Goal: Task Accomplishment & Management: Manage account settings

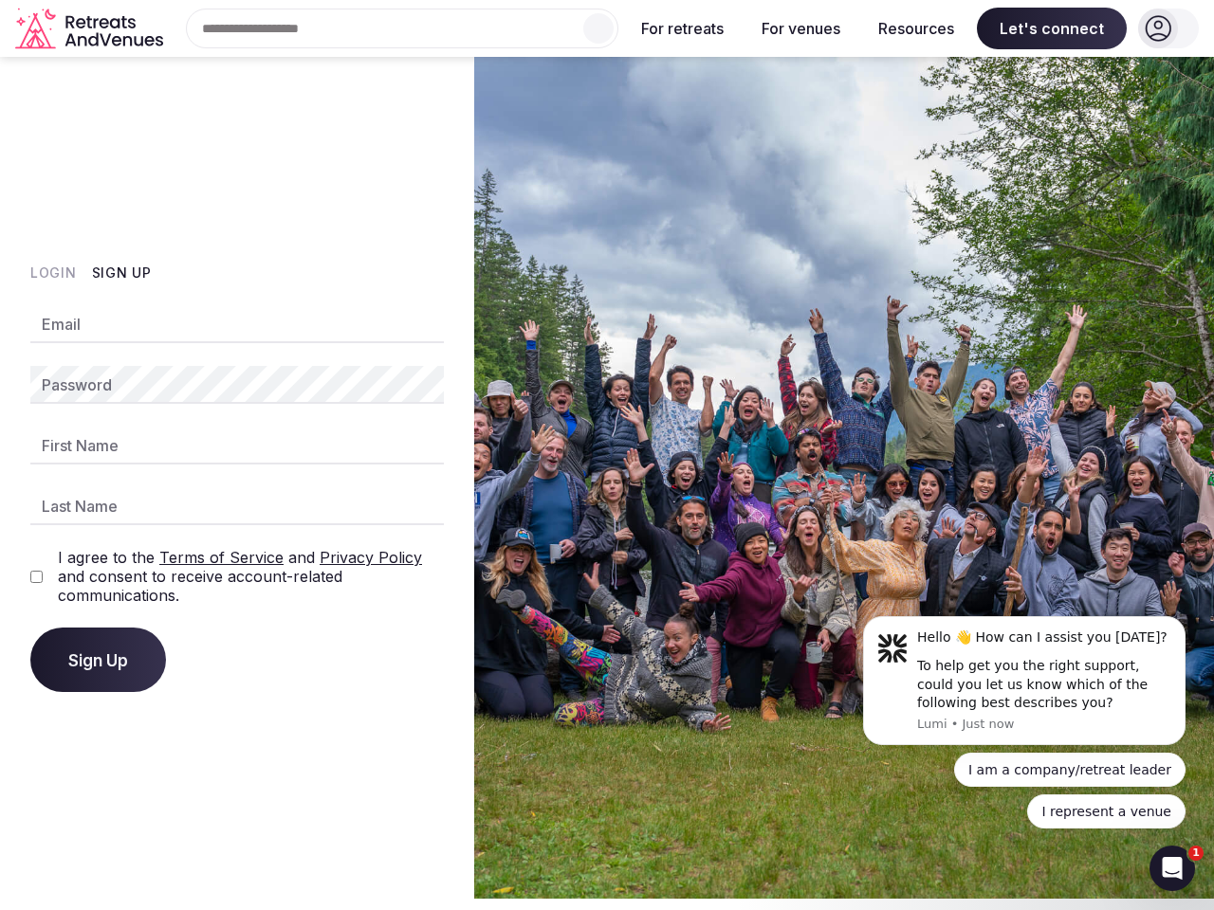
click at [607, 450] on img at bounding box center [844, 478] width 740 height 842
click at [402, 28] on div "Search Popular Destinations [GEOGRAPHIC_DATA], [GEOGRAPHIC_DATA] [GEOGRAPHIC_DA…" at bounding box center [395, 29] width 448 height 40
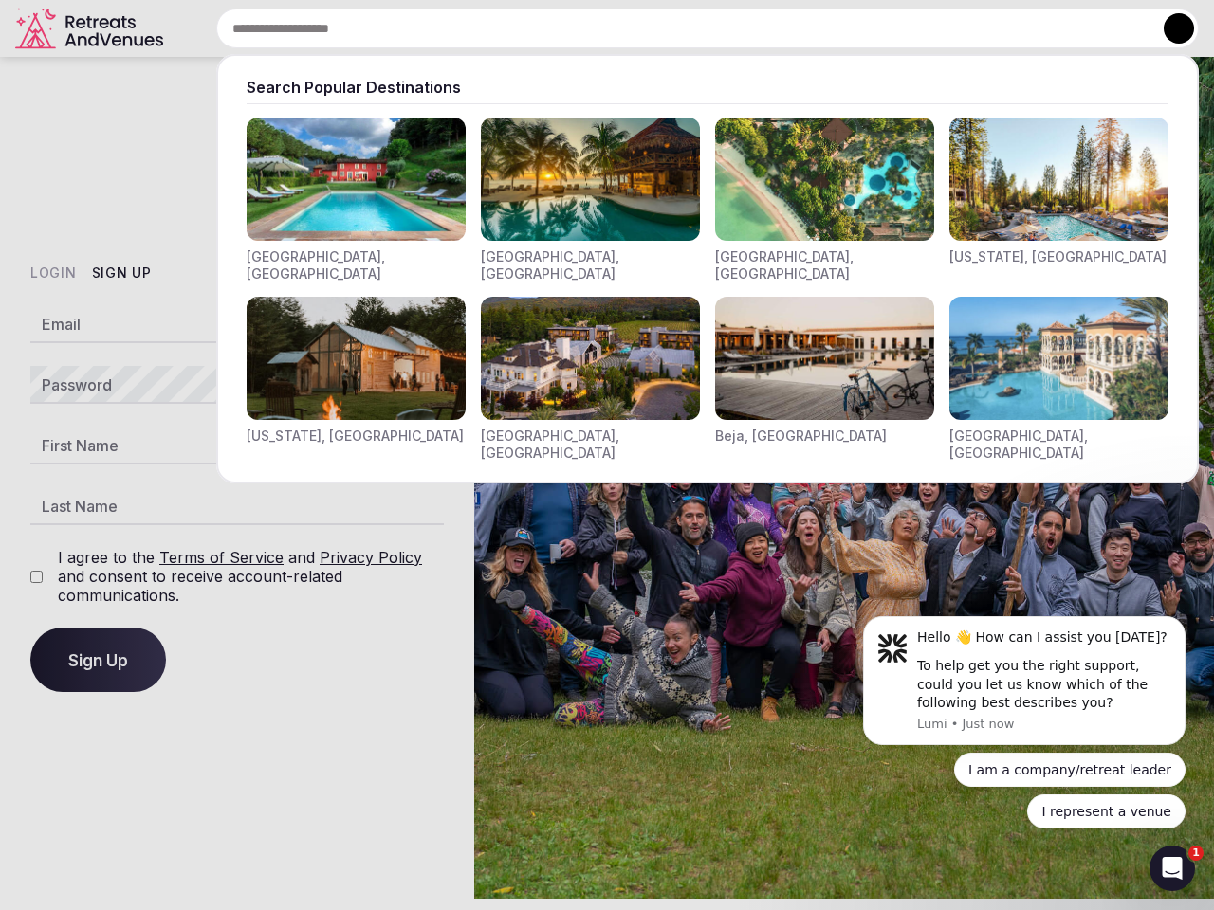
click at [598, 28] on input "text" at bounding box center [707, 29] width 983 height 40
click at [683, 28] on input "text" at bounding box center [707, 29] width 983 height 40
click at [800, 28] on input "text" at bounding box center [707, 29] width 983 height 40
click at [916, 28] on input "text" at bounding box center [707, 29] width 983 height 40
click at [1052, 28] on input "text" at bounding box center [707, 29] width 983 height 40
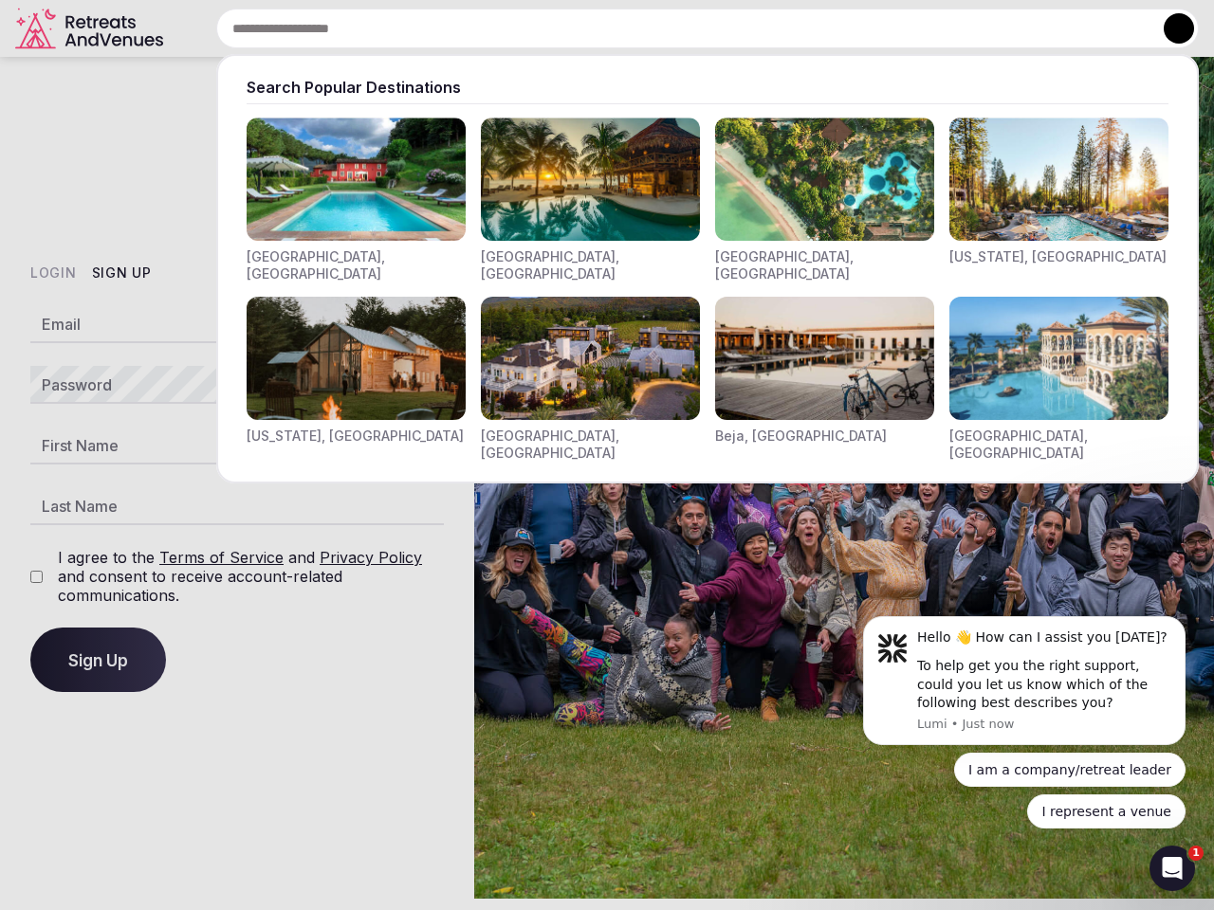
click at [1168, 28] on button at bounding box center [1179, 28] width 30 height 30
click at [53, 273] on button "Login" at bounding box center [53, 273] width 46 height 19
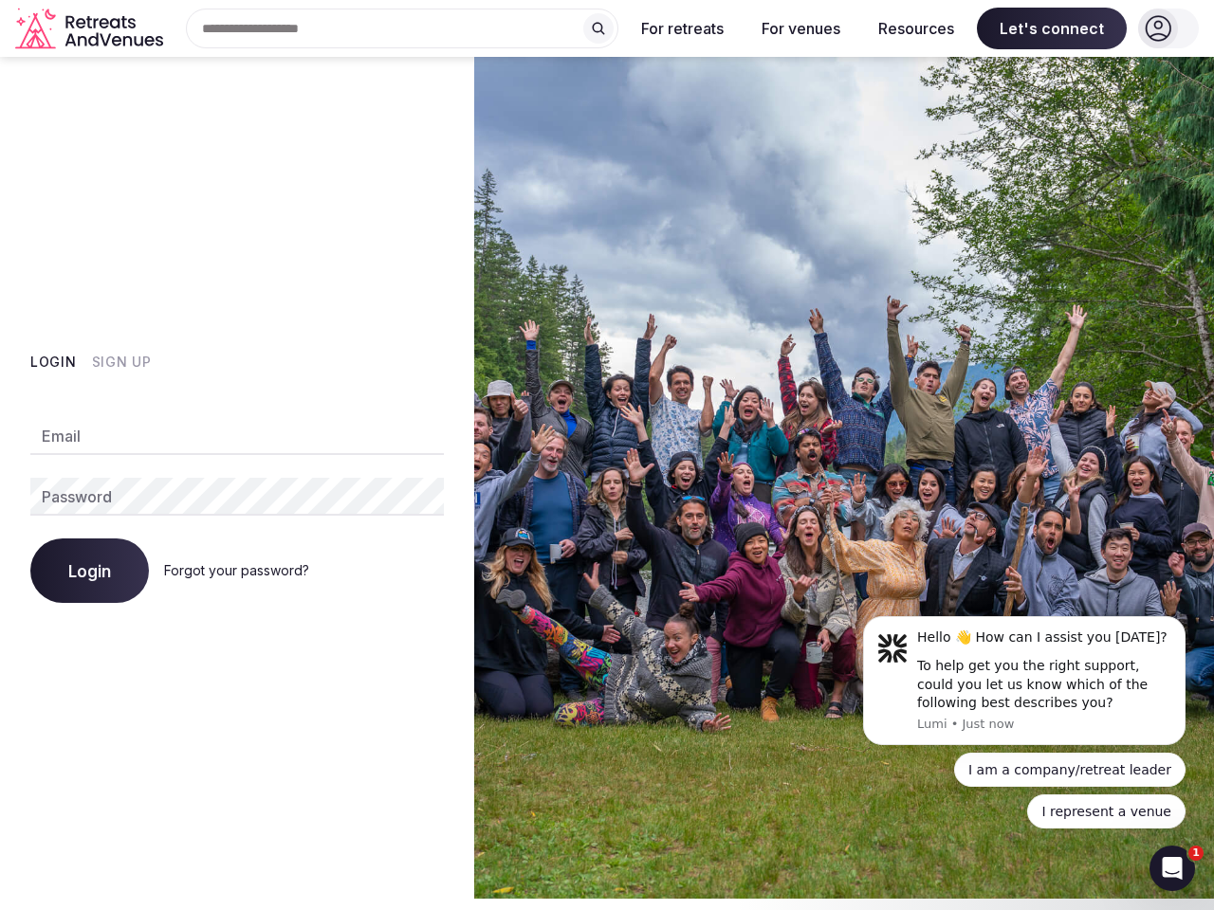
click at [120, 273] on div "Login Sign Up Email Password Login Forgot your password?" at bounding box center [237, 478] width 474 height 842
